Goal: Complete application form

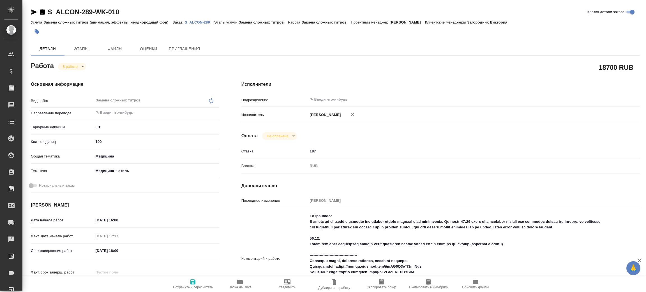
type textarea "x"
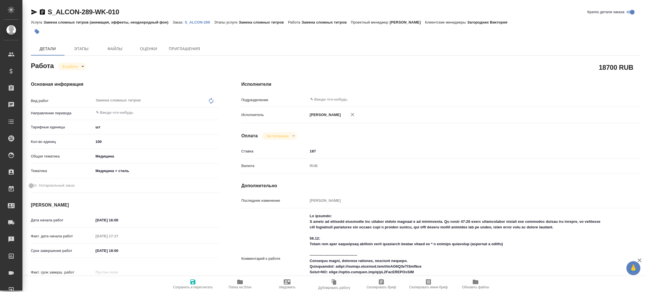
type textarea "x"
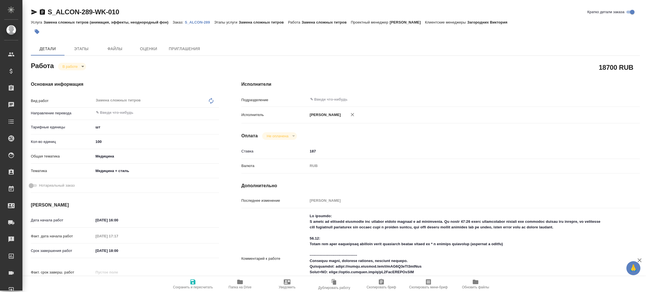
type textarea "x"
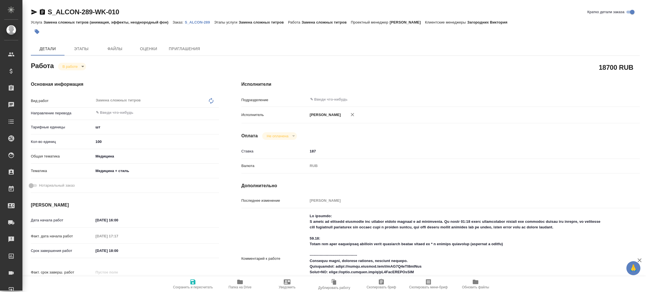
type textarea "x"
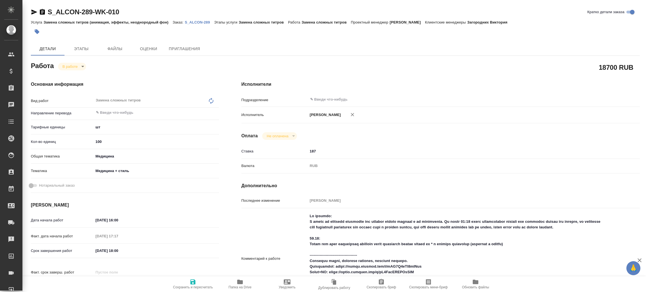
type textarea "x"
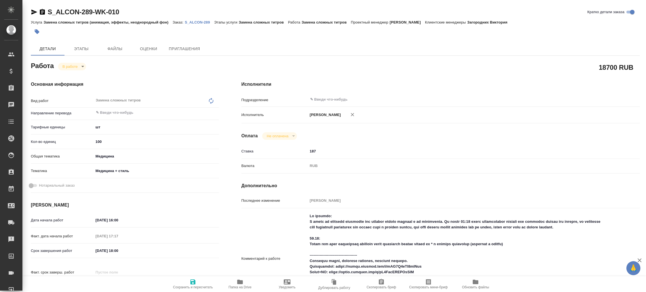
type textarea "x"
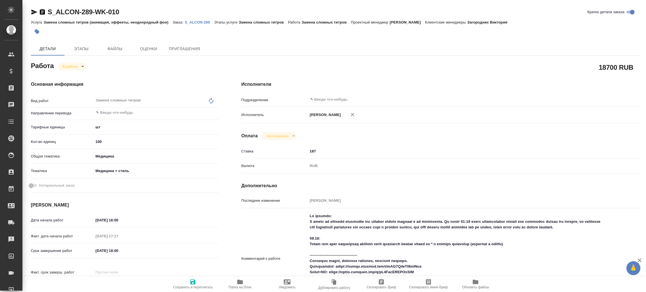
type textarea "x"
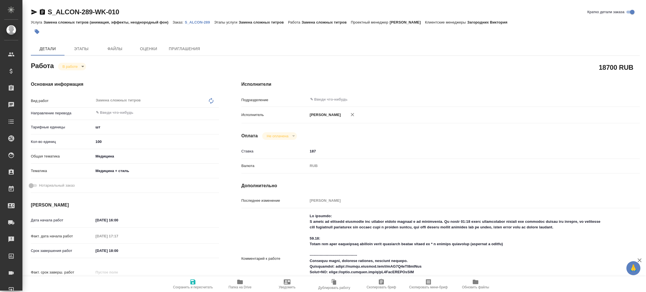
type textarea "x"
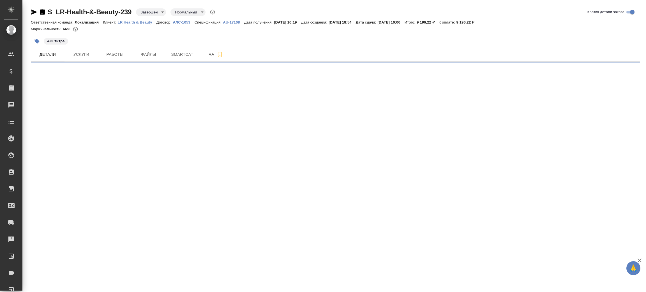
select select "RU"
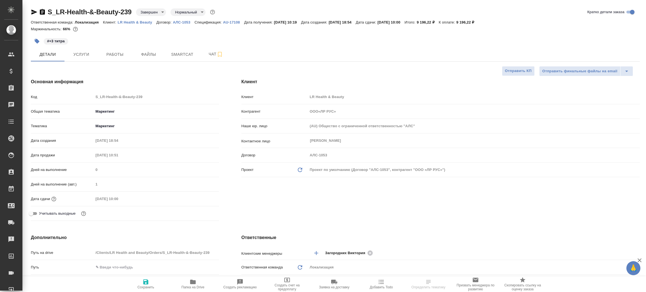
type textarea "x"
type input "ООО«ЛР РУС»"
type textarea "x"
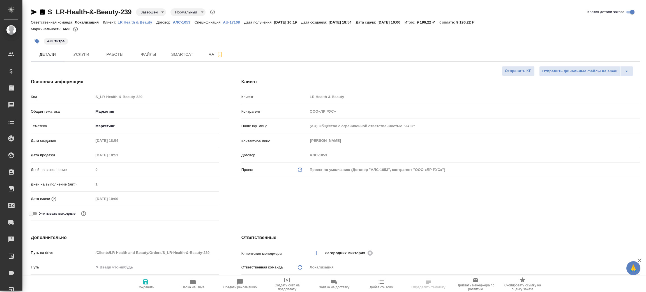
type textarea "x"
type input "[PERSON_NAME]"
type input "Сеитов Павел"
click at [190, 284] on icon "button" at bounding box center [193, 282] width 7 height 7
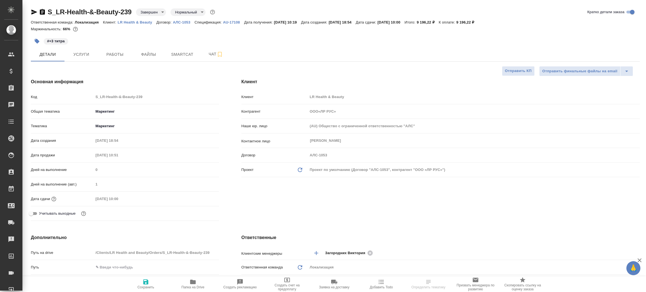
type input "ООО«ЛР РУС»"
type textarea "x"
select select "RU"
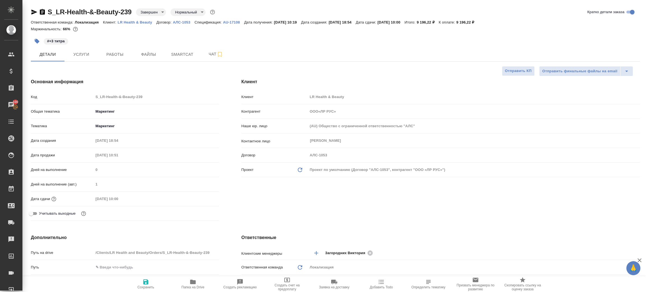
type input "ООО«ЛР РУС»"
type textarea "x"
type input "ООО«ЛР РУС»"
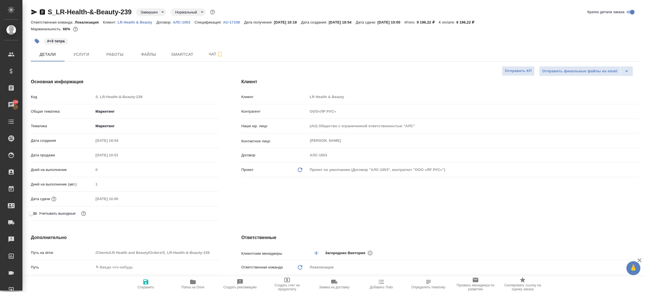
type textarea "x"
type input "ООО«ЛР РУС»"
type textarea "x"
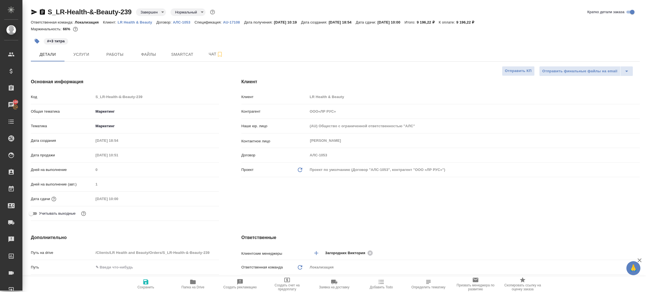
type textarea "x"
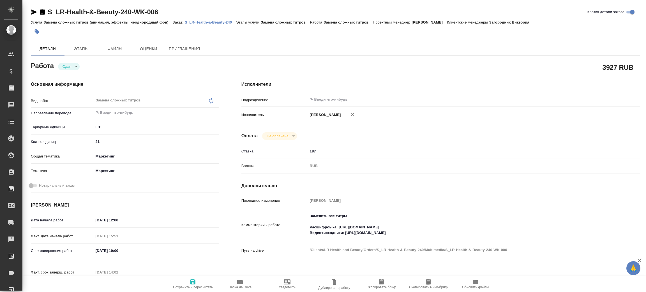
type textarea "x"
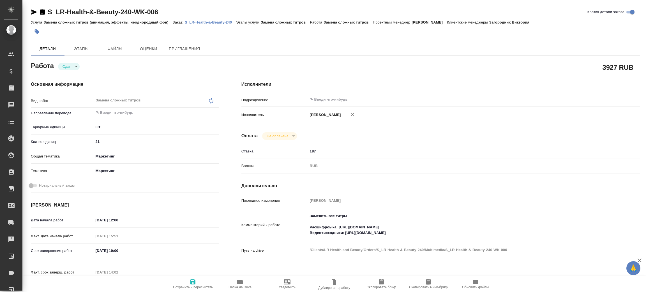
type textarea "x"
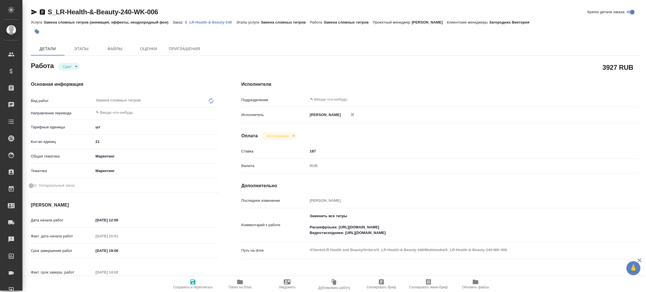
type textarea "x"
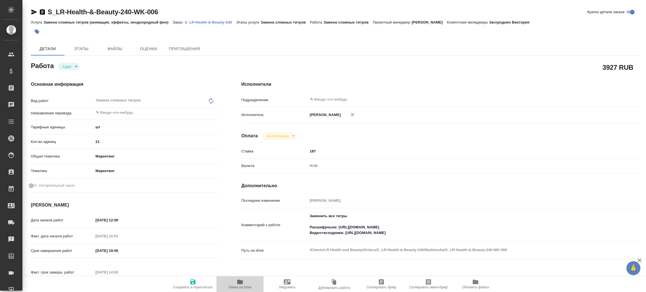
type textarea "x"
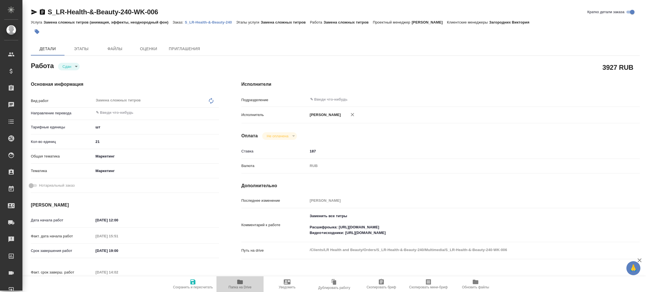
click at [244, 283] on span "Папка на Drive" at bounding box center [240, 284] width 40 height 11
type textarea "x"
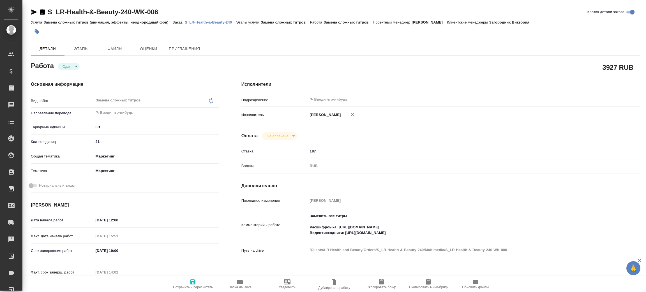
type textarea "x"
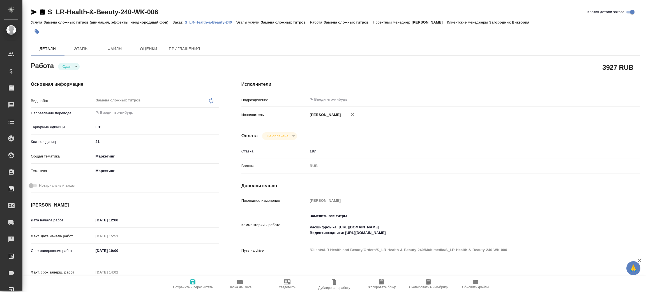
type textarea "x"
